Goal: Go to known website: Go to known website

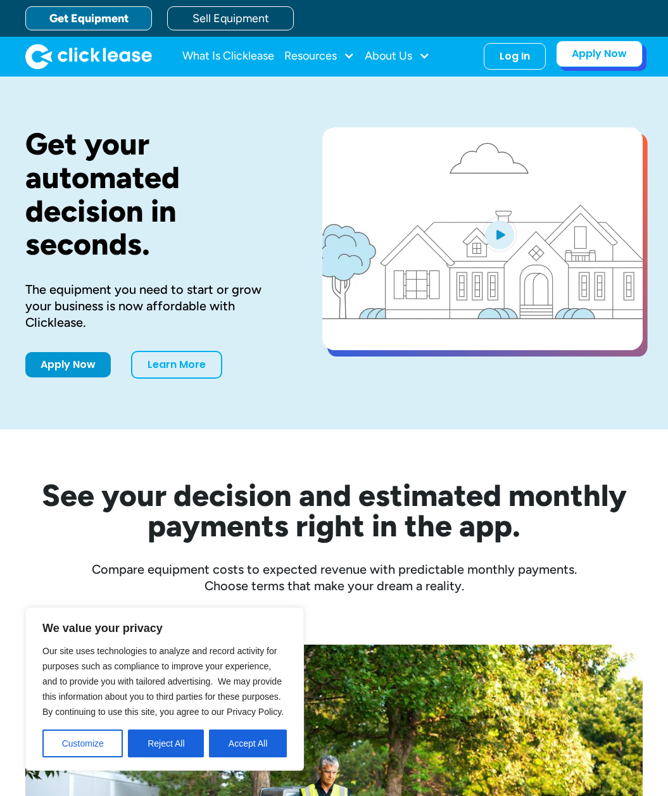
click at [625, 56] on link "Apply Now" at bounding box center [599, 54] width 87 height 27
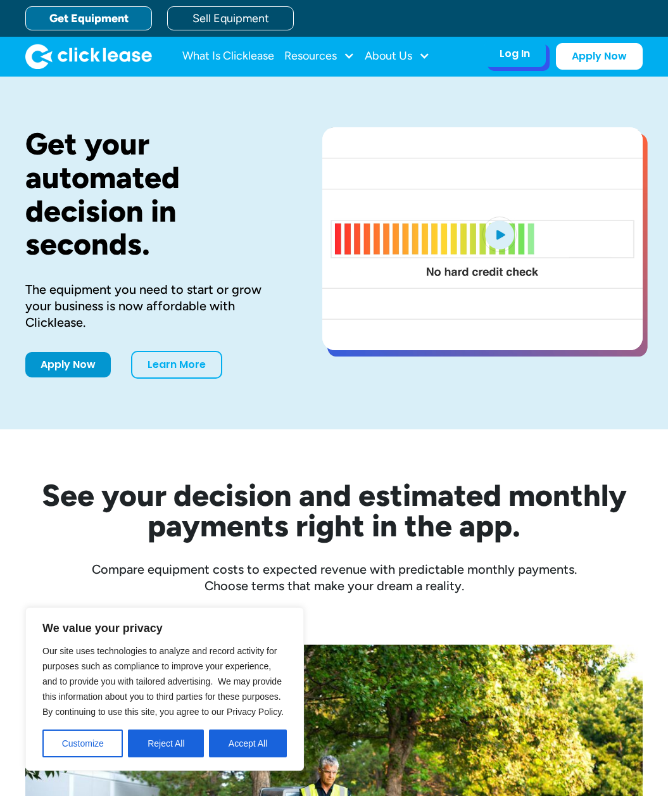
click at [516, 49] on div "Log In" at bounding box center [515, 54] width 30 height 13
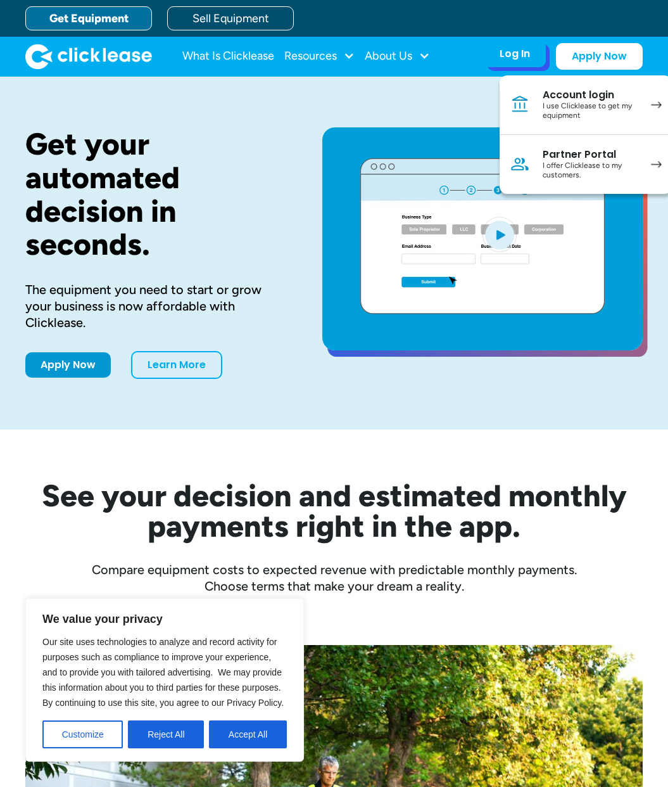
click at [568, 165] on div "I offer Clicklease to my customers." at bounding box center [591, 171] width 96 height 20
